Goal: Information Seeking & Learning: Learn about a topic

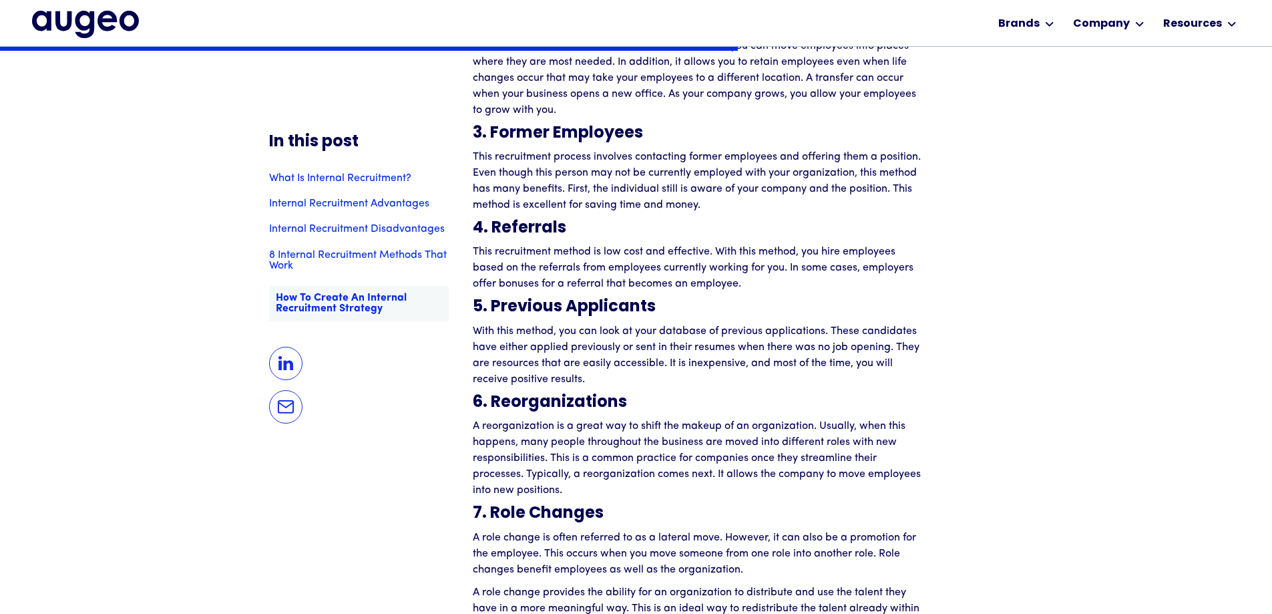
scroll to position [3097, 0]
